Goal: Task Accomplishment & Management: Use online tool/utility

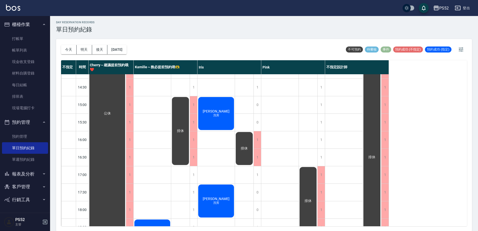
scroll to position [2, 0]
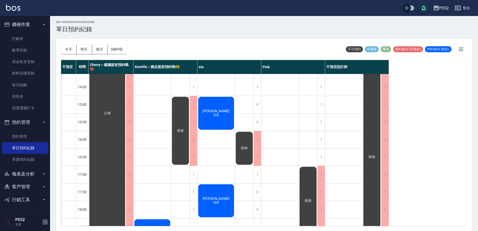
click at [23, 191] on button "客戶管理" at bounding box center [25, 186] width 46 height 13
click at [26, 200] on link "客戶列表" at bounding box center [25, 201] width 46 height 12
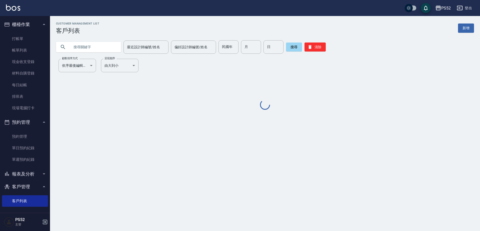
click at [93, 52] on input "text" at bounding box center [93, 47] width 47 height 14
type input "＿"
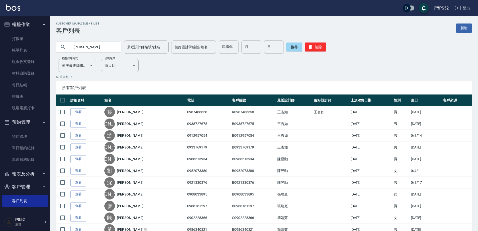
type input "[PERSON_NAME]"
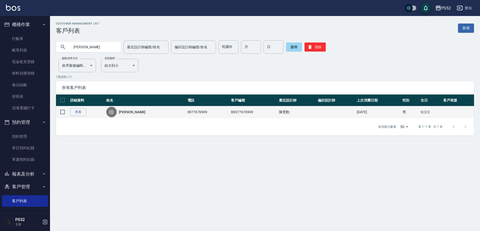
click at [131, 110] on link "[PERSON_NAME]" at bounding box center [132, 112] width 27 height 5
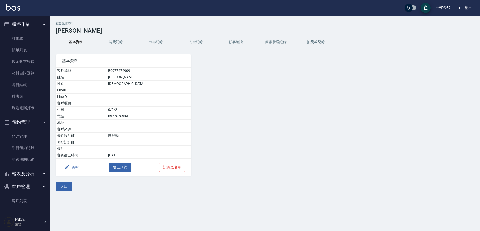
click at [119, 39] on button "消費記錄" at bounding box center [116, 42] width 40 height 12
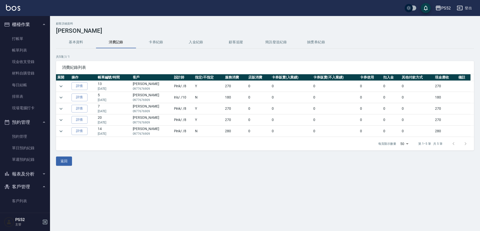
click at [91, 47] on button "基本資料" at bounding box center [76, 42] width 40 height 12
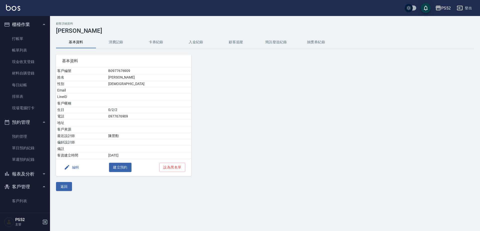
click at [107, 43] on button "消費記錄" at bounding box center [116, 42] width 40 height 12
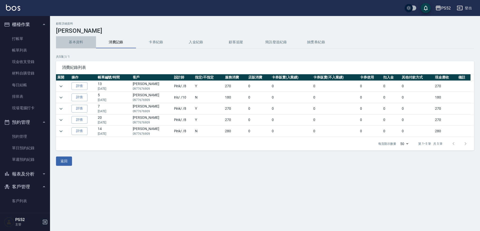
click at [76, 37] on button "基本資料" at bounding box center [76, 42] width 40 height 12
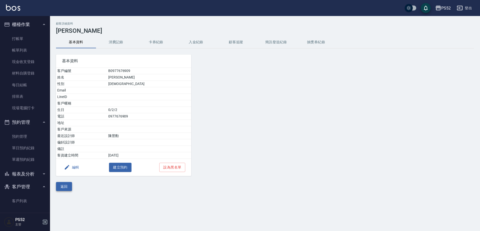
click at [66, 185] on button "返回" at bounding box center [64, 186] width 16 height 9
click at [66, 185] on div "顧客詳細資料 [PERSON_NAME]資料 消費記錄 卡券紀錄 入金紀錄 顧客追蹤 簡訊發送紀錄 抽獎券紀錄 基本資料 客戶編號 B0977676909 姓…" at bounding box center [240, 115] width 480 height 231
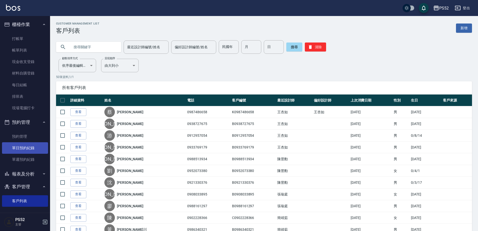
click at [22, 148] on link "單日預約紀錄" at bounding box center [25, 148] width 46 height 12
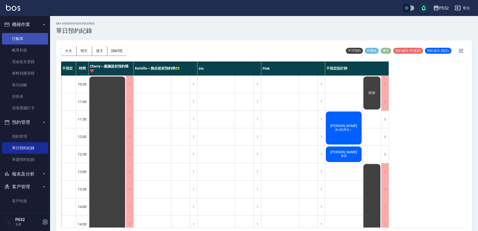
click at [29, 43] on link "打帳單" at bounding box center [25, 39] width 46 height 12
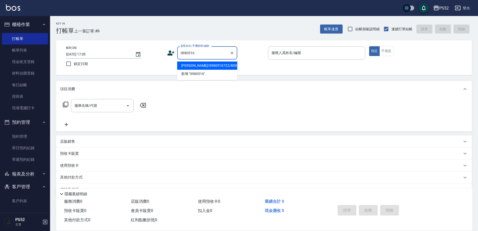
type input "[PERSON_NAME]/0980516722/B0980516722"
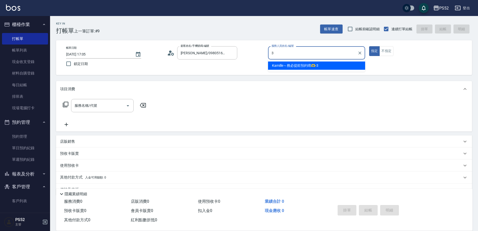
type input "Kamille～務必提前預約唷🫶-3"
type button "true"
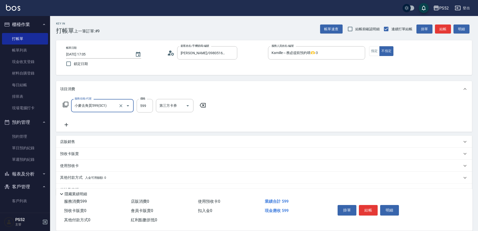
type input "小麥去角質599(SC1)"
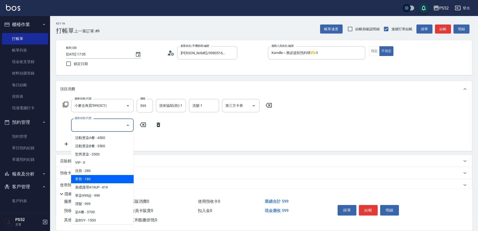
type input "單剪(C2)"
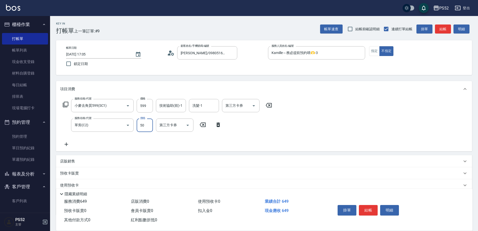
type input "50"
click at [372, 214] on div "掛單 結帳 明細" at bounding box center [368, 211] width 65 height 16
click at [368, 210] on button "結帳" at bounding box center [368, 210] width 19 height 11
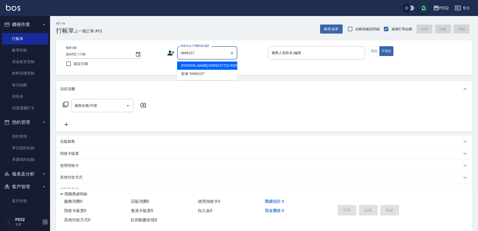
type input "[PERSON_NAME]/0989237722/K0989237722"
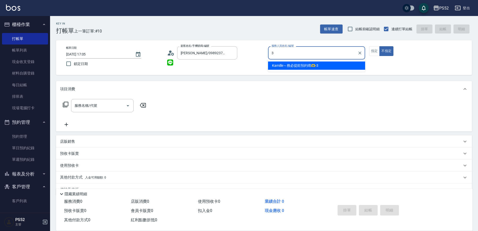
type input "3"
type button "false"
type input "Kamille～務必提前預約唷🫶-3"
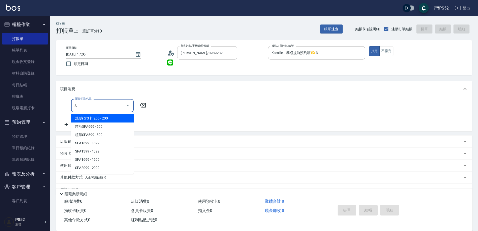
type input "S4"
type input "9"
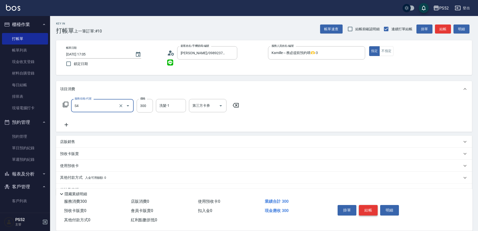
type input "洗髮300元(S4)"
type input "399"
click at [368, 210] on button "結帳" at bounding box center [368, 210] width 19 height 11
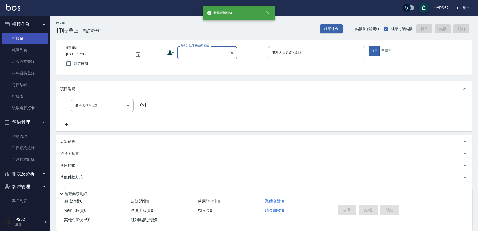
click at [32, 41] on link "打帳單" at bounding box center [25, 39] width 46 height 12
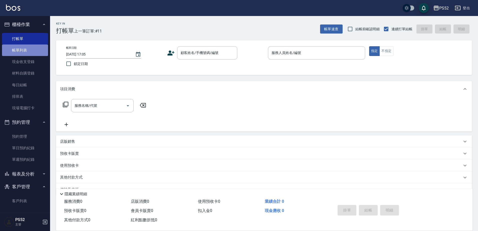
click at [30, 45] on link "帳單列表" at bounding box center [25, 51] width 46 height 12
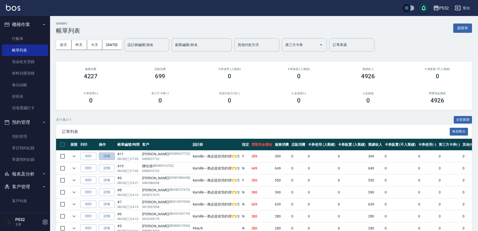
click at [113, 159] on link "詳情" at bounding box center [107, 157] width 16 height 8
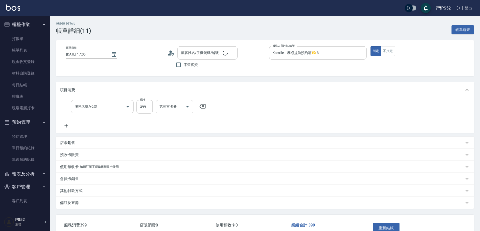
type input "Kamille～務必提前預約唷🫶-3"
type input "洗髮300元(S4)"
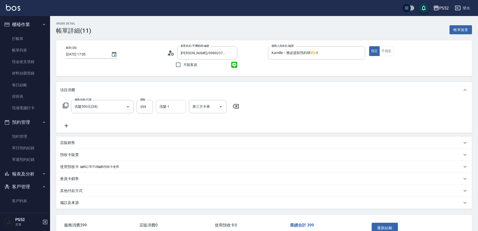
type input "[PERSON_NAME]/0989237722/K0989237722"
click at [201, 106] on input "第三方卡券" at bounding box center [204, 106] width 26 height 9
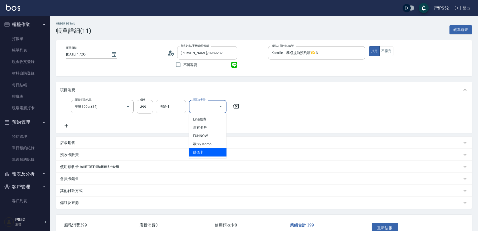
click at [205, 154] on span "儲值卡" at bounding box center [208, 152] width 38 height 8
type input "儲值卡"
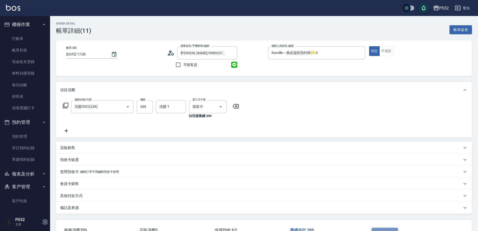
click at [380, 231] on button "重新結帳" at bounding box center [385, 233] width 27 height 11
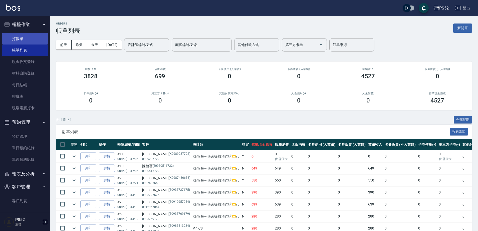
click at [37, 36] on link "打帳單" at bounding box center [25, 39] width 46 height 12
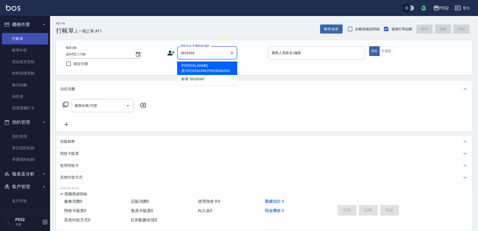
type input "[PERSON_NAME]譯/0928366399/P0928366399"
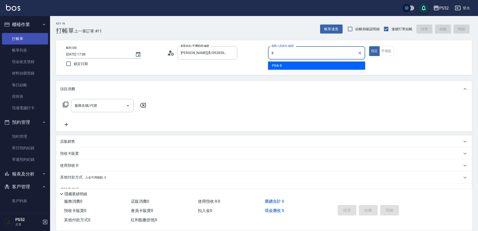
type input "Pink-8"
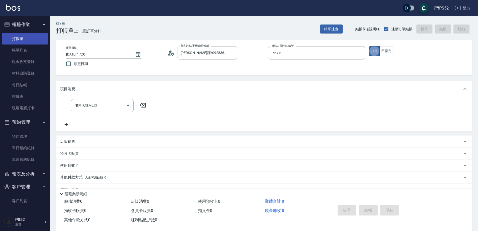
type button "true"
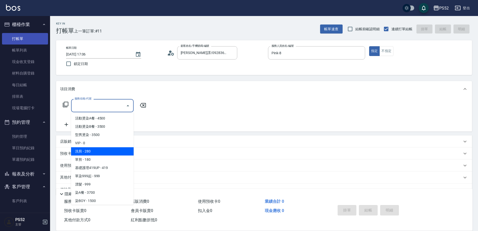
type input "洗剪(C1)"
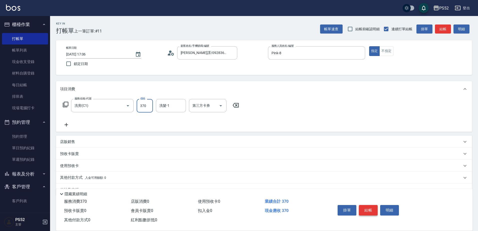
type input "370"
click at [369, 210] on button "結帳" at bounding box center [368, 210] width 19 height 11
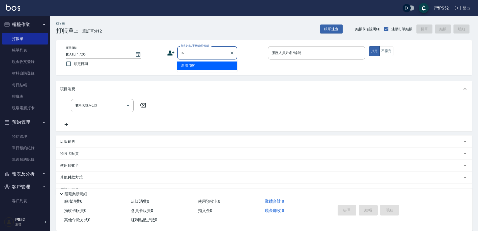
type input "0"
type input "00"
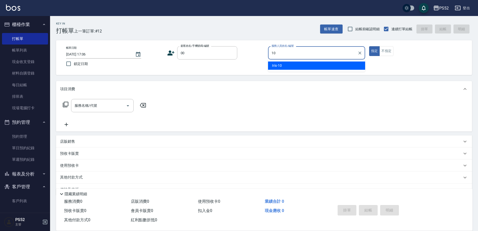
type input "Iris-10"
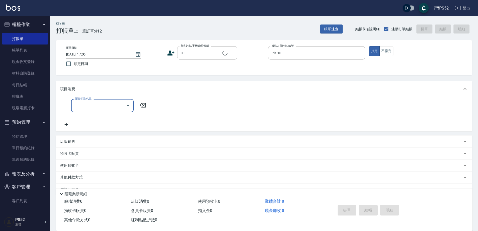
type input "無名氏/00/PS00"
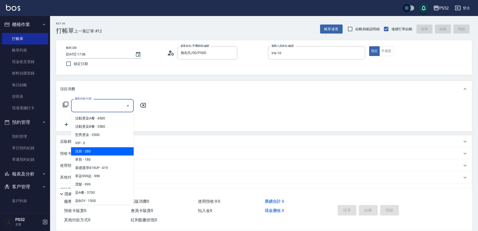
type input "洗剪(C1)"
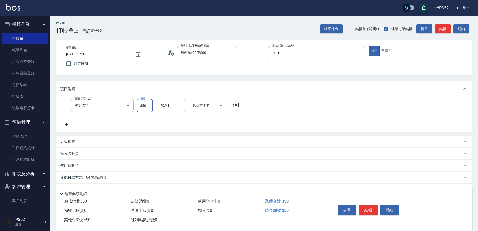
type input "350"
click at [368, 210] on button "結帳" at bounding box center [368, 210] width 19 height 11
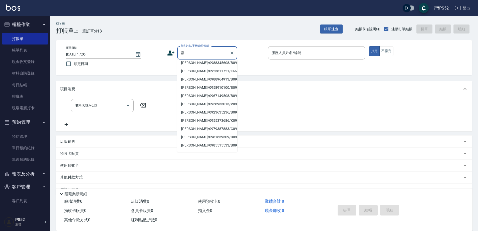
scroll to position [67, 0]
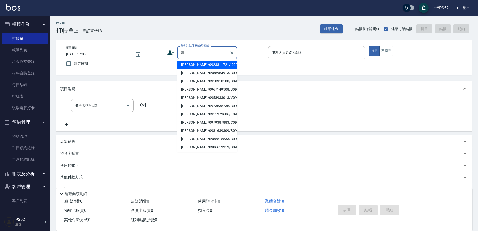
click at [215, 69] on li "[PERSON_NAME]/0923811721/I0923811721" at bounding box center [207, 65] width 60 height 8
type input "[PERSON_NAME]/0923811721/I0923811721"
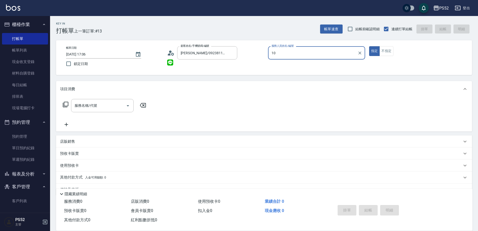
type input "Iris-10"
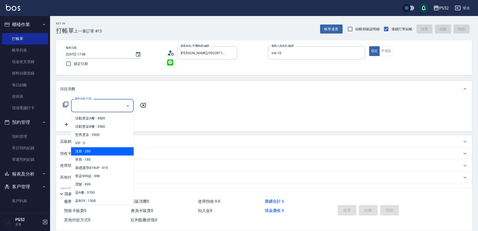
type input "洗剪(C1)"
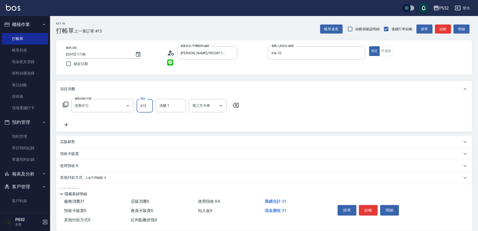
type input "315"
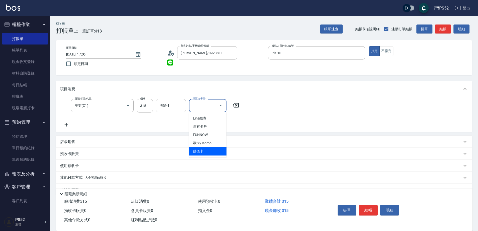
type input "儲值卡"
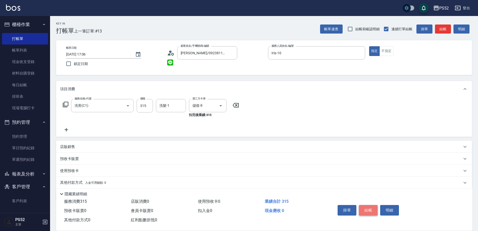
click at [375, 207] on button "結帳" at bounding box center [368, 210] width 19 height 11
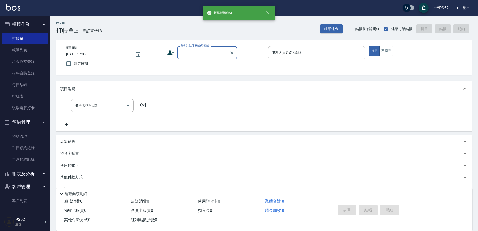
scroll to position [0, 0]
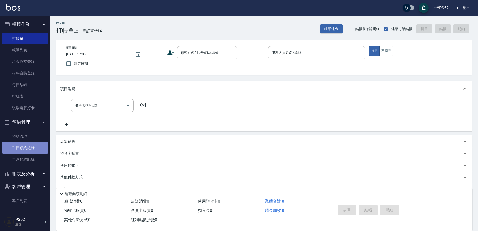
click at [30, 148] on link "單日預約紀錄" at bounding box center [25, 148] width 46 height 12
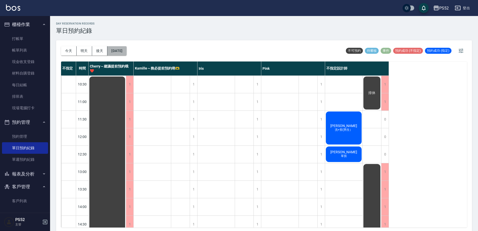
click at [117, 48] on button "[DATE]" at bounding box center [116, 50] width 19 height 9
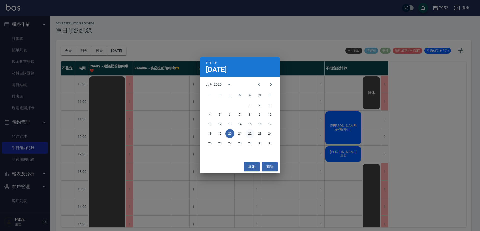
click at [249, 133] on button "22" at bounding box center [250, 133] width 9 height 9
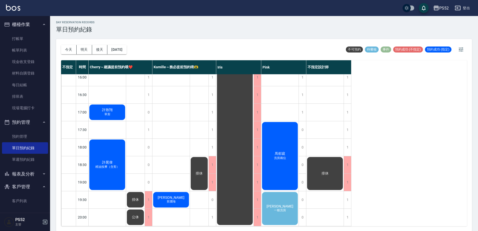
scroll to position [2, 0]
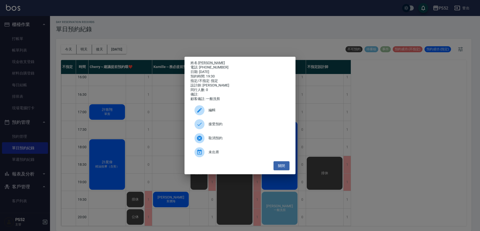
click at [212, 127] on span "接受預約" at bounding box center [247, 124] width 77 height 5
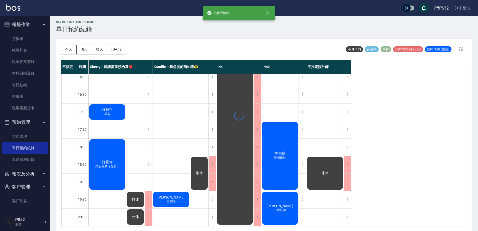
click at [279, 206] on div "day Reservation records 單日預約紀錄 [DATE] [DATE] [DATE] [DATE] 不可預約 待審核 事件 預約成功 (不指…" at bounding box center [264, 123] width 428 height 217
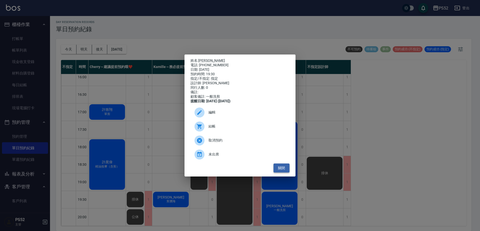
click at [277, 172] on button "關閉" at bounding box center [282, 168] width 16 height 9
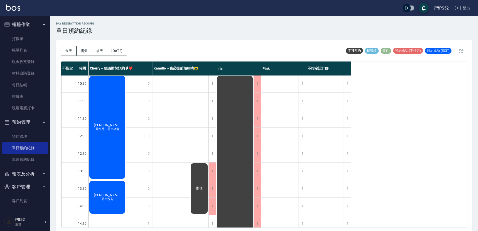
scroll to position [0, 0]
